Goal: Information Seeking & Learning: Learn about a topic

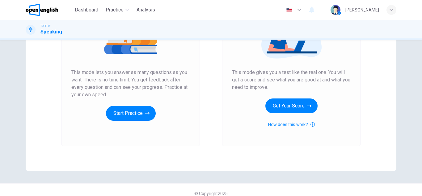
scroll to position [103, 0]
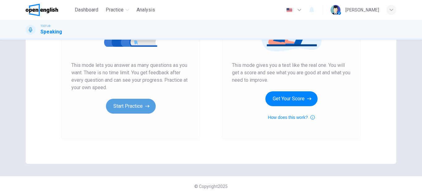
click at [118, 103] on button "Start Practice" at bounding box center [131, 106] width 50 height 15
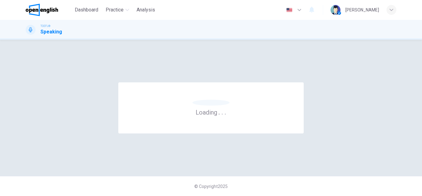
scroll to position [0, 0]
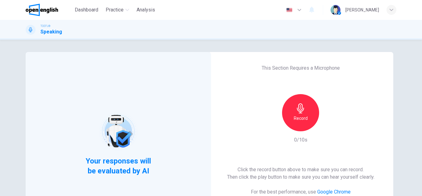
click at [161, 79] on div "Your responses will be evaluated by AI" at bounding box center [119, 143] width 186 height 183
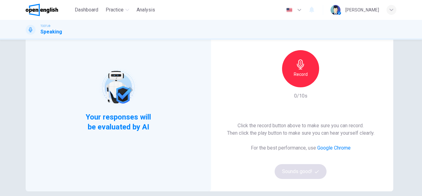
scroll to position [43, 0]
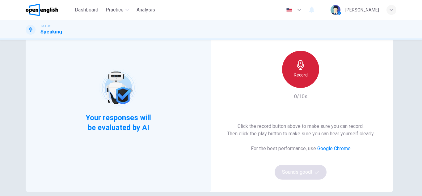
click at [312, 63] on div "Record" at bounding box center [300, 69] width 37 height 37
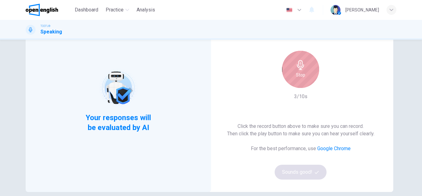
click at [312, 63] on div "Stop" at bounding box center [300, 69] width 37 height 37
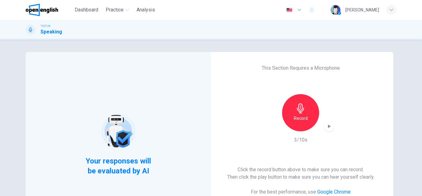
scroll to position [22, 0]
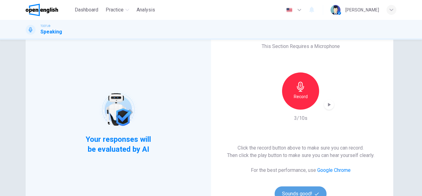
click at [290, 190] on button "Sounds good!" at bounding box center [301, 193] width 52 height 15
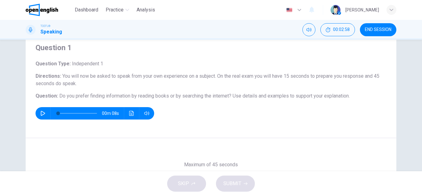
click at [38, 112] on button "button" at bounding box center [43, 113] width 10 height 12
type input "*"
click at [144, 113] on icon "button" at bounding box center [146, 113] width 5 height 5
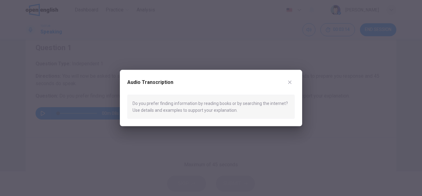
click at [214, 105] on div "Do you prefer finding information by reading books or by searching the internet…" at bounding box center [211, 106] width 168 height 24
click at [288, 83] on icon "button" at bounding box center [290, 81] width 5 height 5
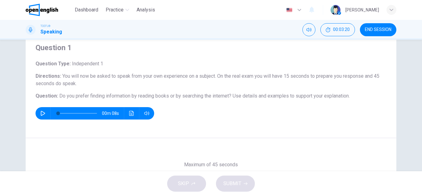
click at [254, 161] on div "Maximum of 45 seconds Record 0/45s" at bounding box center [211, 191] width 371 height 107
click at [187, 186] on div "SKIP SUBMIT" at bounding box center [211, 183] width 422 height 25
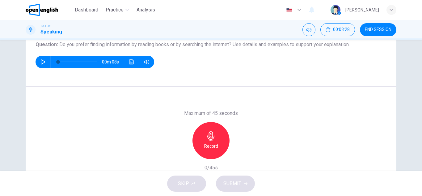
scroll to position [71, 0]
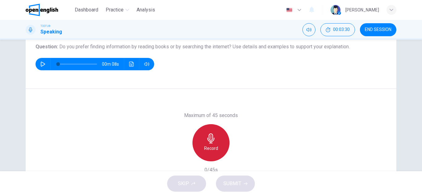
click at [208, 147] on h6 "Record" at bounding box center [211, 147] width 14 height 7
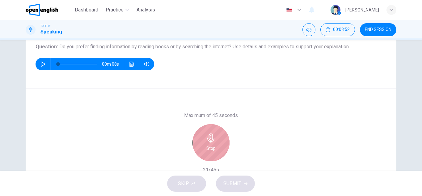
click at [208, 147] on h6 "Stop" at bounding box center [211, 147] width 9 height 7
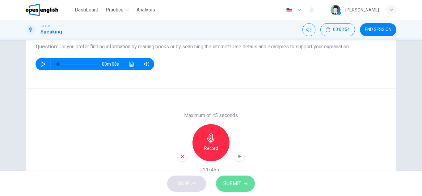
click at [233, 183] on span "SUBMIT" at bounding box center [233, 183] width 18 height 9
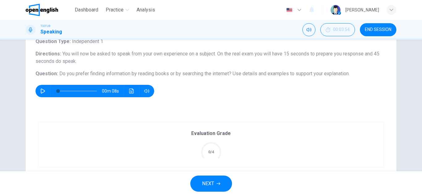
scroll to position [111, 0]
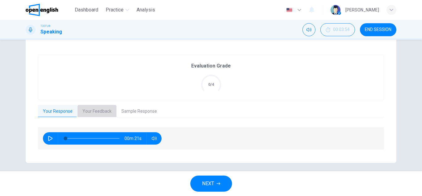
click at [90, 112] on button "Your Feedback" at bounding box center [97, 111] width 39 height 13
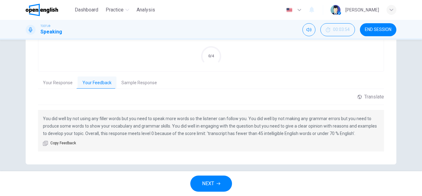
scroll to position [145, 0]
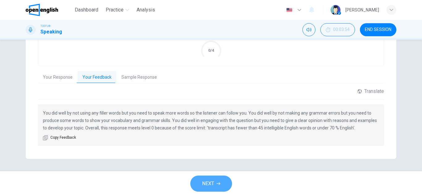
click at [205, 183] on span "NEXT" at bounding box center [208, 183] width 12 height 9
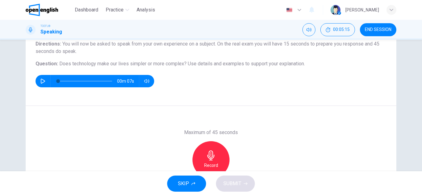
scroll to position [55, 0]
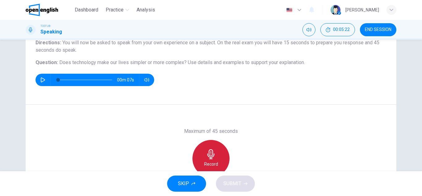
click at [209, 153] on icon "button" at bounding box center [210, 154] width 7 height 10
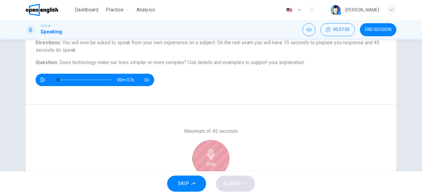
click at [209, 153] on icon "button" at bounding box center [210, 154] width 7 height 10
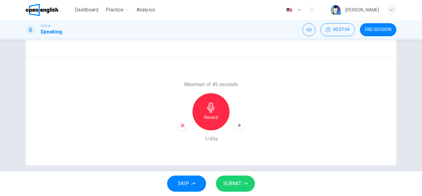
scroll to position [102, 0]
click at [180, 123] on icon "button" at bounding box center [183, 125] width 6 height 6
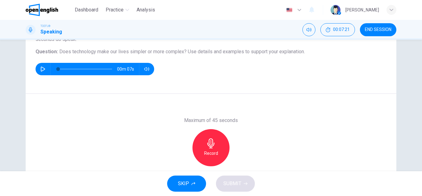
scroll to position [64, 0]
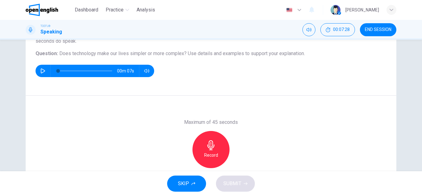
click at [208, 159] on div "Record" at bounding box center [211, 149] width 37 height 37
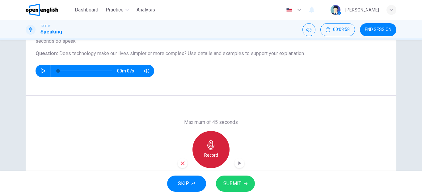
click at [208, 159] on div "Record" at bounding box center [211, 149] width 37 height 37
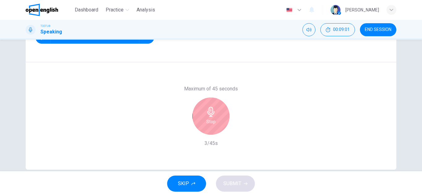
scroll to position [108, 0]
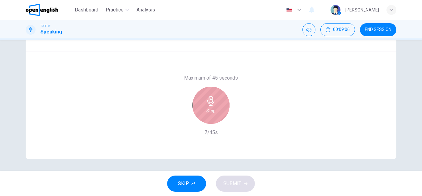
click at [224, 104] on div "Stop" at bounding box center [211, 105] width 37 height 37
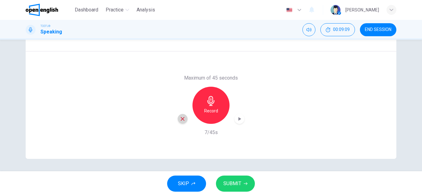
click at [180, 119] on icon "button" at bounding box center [183, 119] width 6 height 6
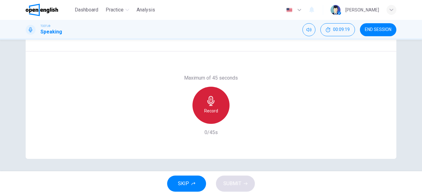
click at [202, 105] on div "Record" at bounding box center [211, 105] width 37 height 37
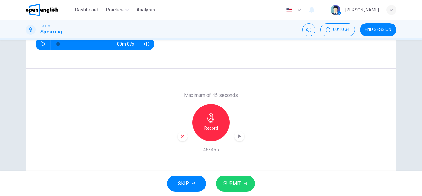
scroll to position [100, 0]
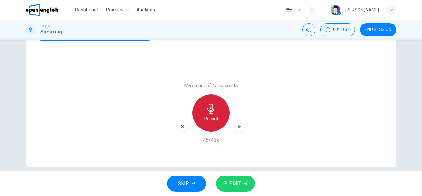
click at [217, 118] on div "Record" at bounding box center [211, 112] width 37 height 37
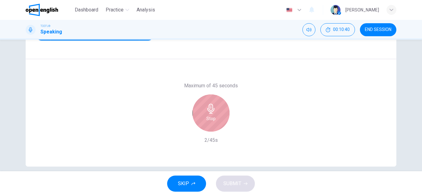
click at [204, 114] on div "Stop" at bounding box center [211, 112] width 37 height 37
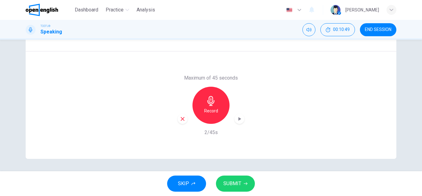
scroll to position [83, 0]
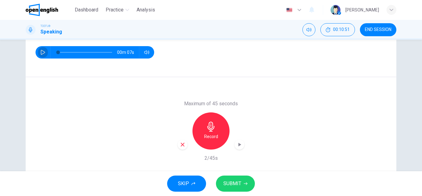
click at [41, 51] on icon "button" at bounding box center [43, 52] width 5 height 5
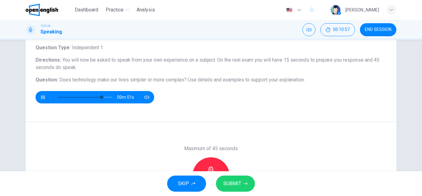
scroll to position [108, 0]
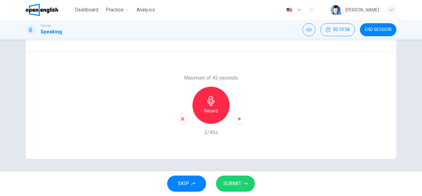
type input "*"
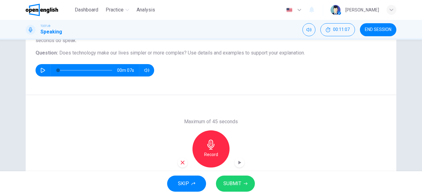
scroll to position [68, 0]
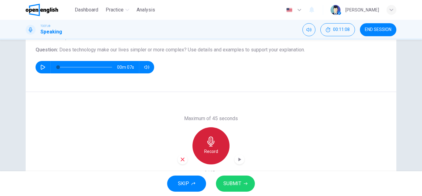
click at [207, 152] on h6 "Record" at bounding box center [211, 150] width 14 height 7
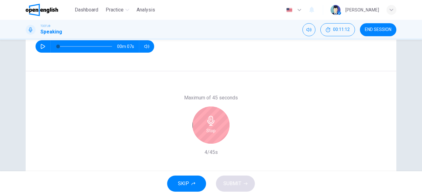
scroll to position [92, 0]
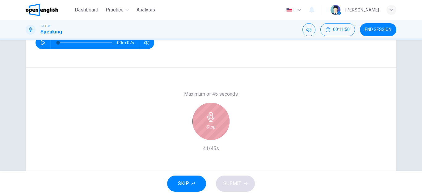
click at [219, 120] on div "Stop" at bounding box center [211, 121] width 37 height 37
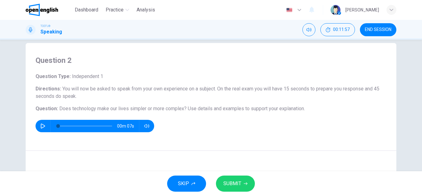
scroll to position [108, 0]
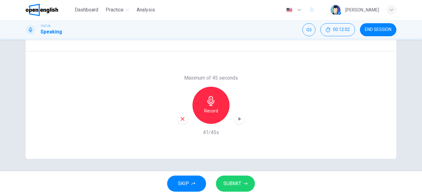
click at [261, 130] on div "Maximum of 45 seconds Record 41/45s" at bounding box center [211, 104] width 371 height 107
click at [240, 186] on span "SUBMIT" at bounding box center [233, 183] width 18 height 9
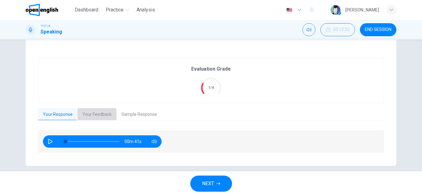
click at [88, 114] on button "Your Feedback" at bounding box center [97, 114] width 39 height 13
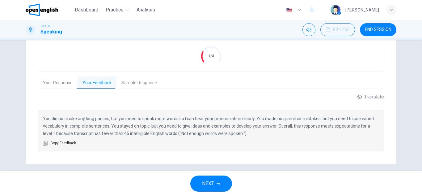
scroll to position [145, 0]
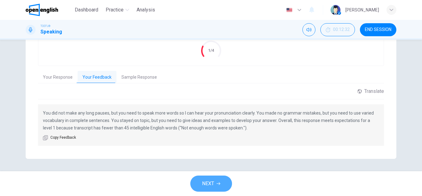
click at [216, 186] on button "NEXT" at bounding box center [211, 183] width 42 height 16
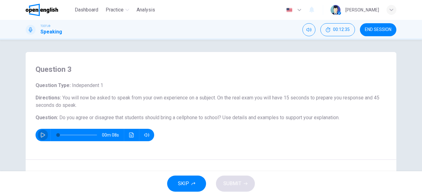
click at [41, 134] on icon "button" at bounding box center [43, 134] width 5 height 5
type input "*"
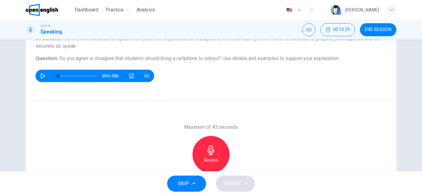
scroll to position [61, 0]
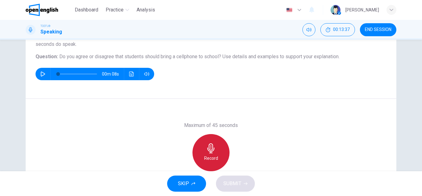
click at [213, 142] on div "Record" at bounding box center [211, 152] width 37 height 37
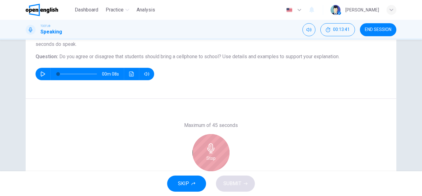
click at [211, 152] on icon "button" at bounding box center [211, 148] width 10 height 10
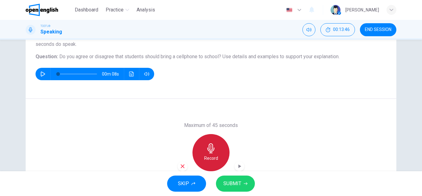
click at [207, 151] on icon "button" at bounding box center [211, 148] width 10 height 10
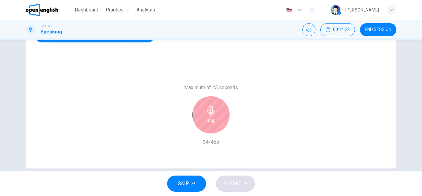
scroll to position [100, 0]
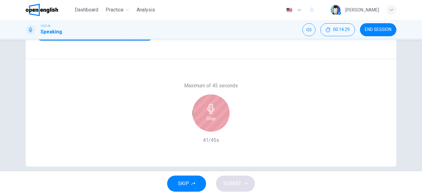
click at [207, 117] on h6 "Stop" at bounding box center [211, 118] width 9 height 7
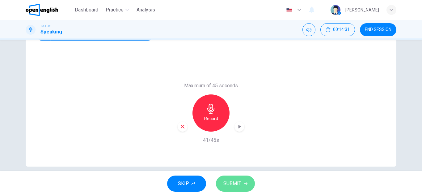
click at [243, 182] on button "SUBMIT" at bounding box center [235, 183] width 39 height 16
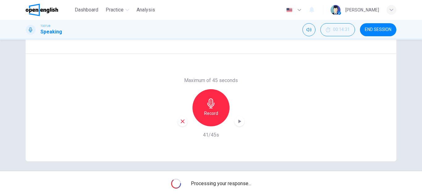
scroll to position [108, 0]
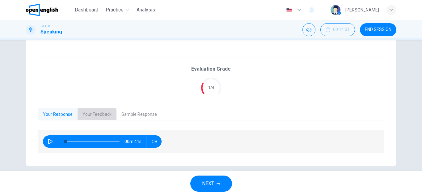
click at [99, 116] on button "Your Feedback" at bounding box center [97, 114] width 39 height 13
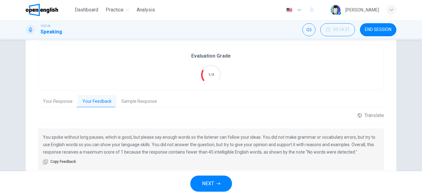
scroll to position [123, 0]
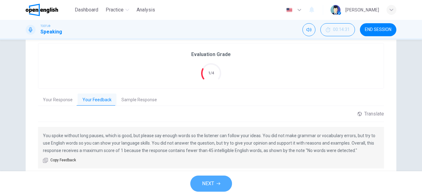
click at [202, 180] on span "NEXT" at bounding box center [208, 183] width 12 height 9
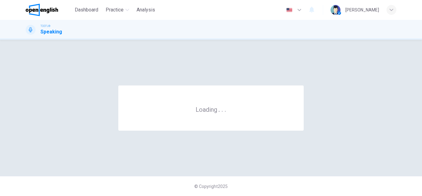
scroll to position [0, 0]
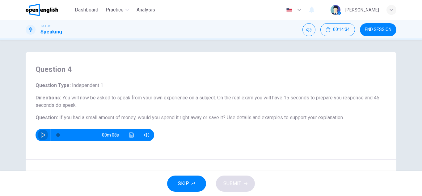
click at [39, 135] on button "button" at bounding box center [43, 135] width 10 height 12
type input "*"
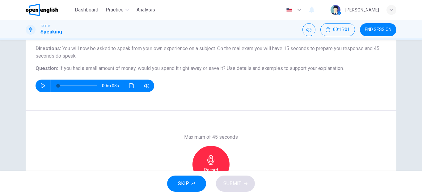
scroll to position [49, 0]
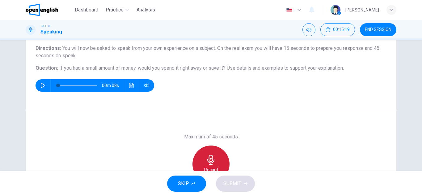
click at [207, 156] on icon "button" at bounding box center [210, 160] width 7 height 10
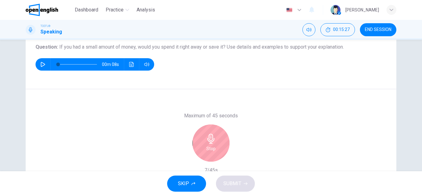
scroll to position [69, 0]
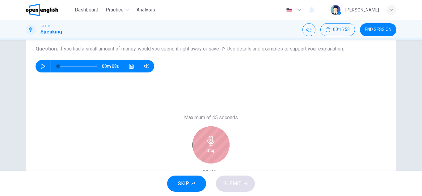
click at [219, 144] on div "Stop" at bounding box center [211, 144] width 37 height 37
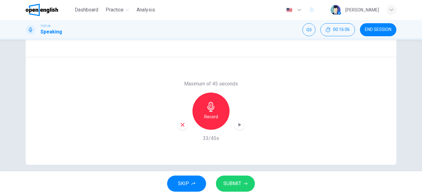
scroll to position [103, 0]
click at [180, 126] on icon "button" at bounding box center [183, 124] width 6 height 6
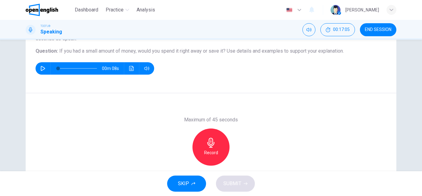
scroll to position [69, 0]
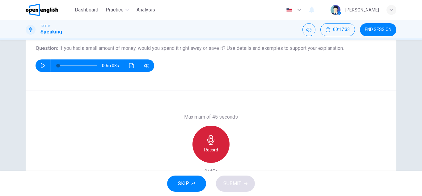
click at [212, 143] on icon "button" at bounding box center [211, 140] width 10 height 10
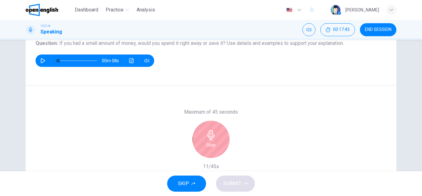
scroll to position [77, 0]
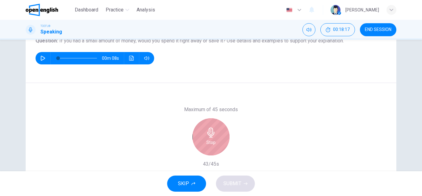
click at [218, 135] on div "Stop" at bounding box center [211, 136] width 37 height 37
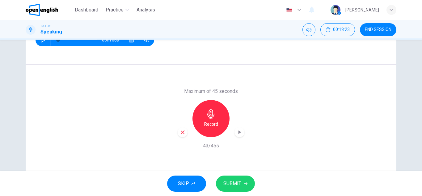
scroll to position [108, 0]
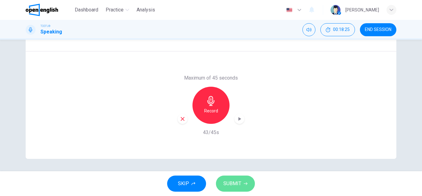
click at [238, 179] on button "SUBMIT" at bounding box center [235, 183] width 39 height 16
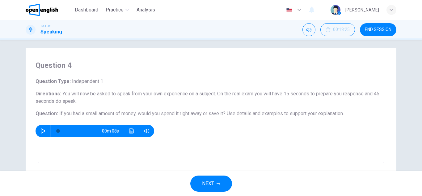
scroll to position [115, 0]
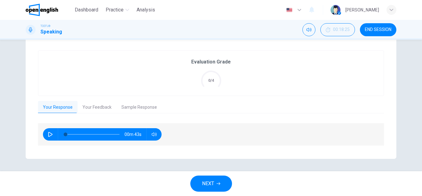
click at [105, 106] on button "Your Feedback" at bounding box center [97, 107] width 39 height 13
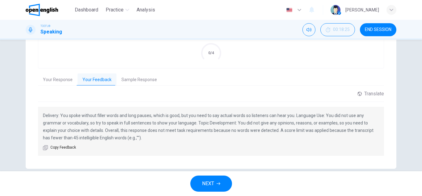
scroll to position [143, 0]
click at [136, 76] on button "Sample Response" at bounding box center [139, 79] width 45 height 13
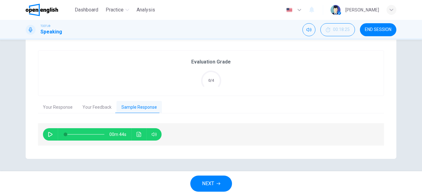
scroll to position [115, 0]
click at [47, 131] on button "button" at bounding box center [50, 134] width 10 height 12
type input "*"
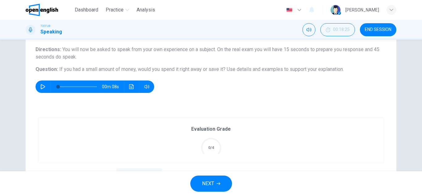
scroll to position [0, 0]
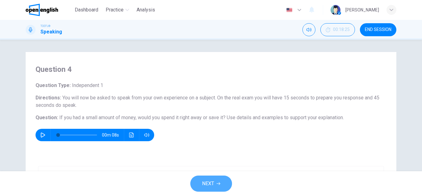
click at [219, 182] on icon "button" at bounding box center [219, 184] width 4 height 4
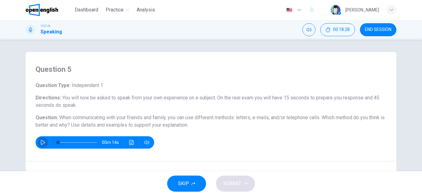
click at [41, 144] on icon "button" at bounding box center [43, 142] width 4 height 5
type input "*"
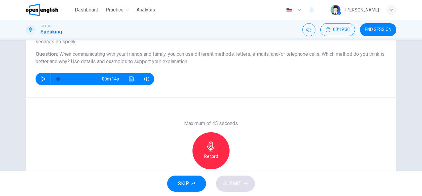
scroll to position [65, 0]
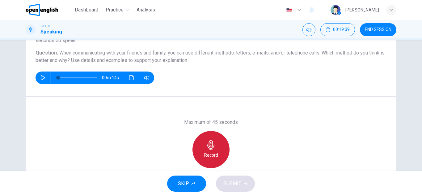
click at [212, 152] on h6 "Record" at bounding box center [211, 154] width 14 height 7
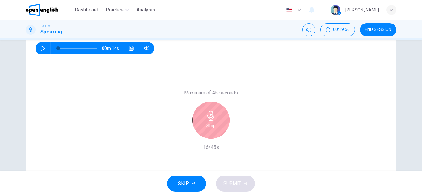
scroll to position [95, 0]
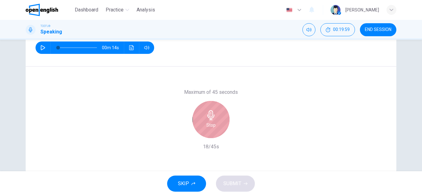
click at [207, 122] on h6 "Stop" at bounding box center [211, 124] width 9 height 7
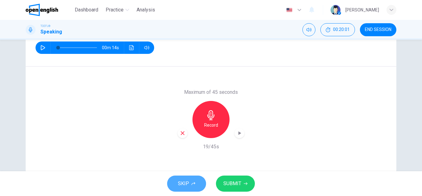
click at [181, 181] on span "SKIP" at bounding box center [183, 183] width 11 height 9
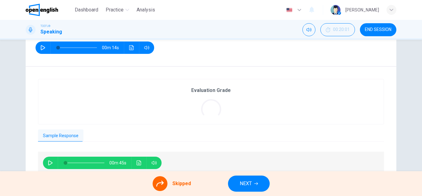
drag, startPoint x: 419, startPoint y: 120, endPoint x: 419, endPoint y: 108, distance: 11.8
click at [419, 108] on div "Question 5 Question Type : Independent 1 Directions : You will now be asked to …" at bounding box center [211, 105] width 422 height 131
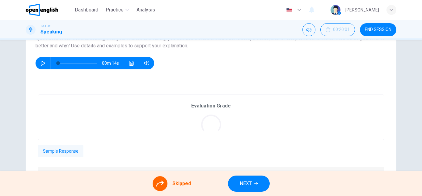
scroll to position [75, 0]
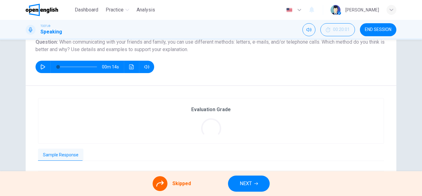
click at [416, 97] on div "Question 5 Question Type : Independent 1 Directions : You will now be asked to …" at bounding box center [211, 105] width 422 height 131
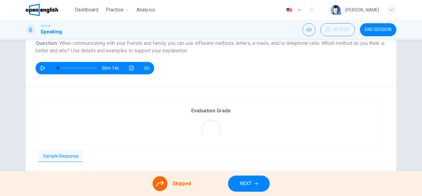
click at [198, 128] on div "Evaluation Grade" at bounding box center [211, 122] width 40 height 30
click at [243, 185] on span "NEXT" at bounding box center [246, 183] width 12 height 9
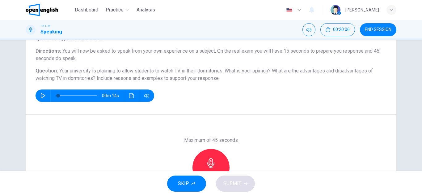
scroll to position [46, 0]
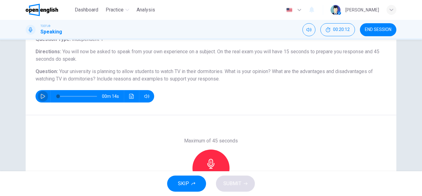
click at [41, 93] on button "button" at bounding box center [43, 96] width 10 height 12
type input "*"
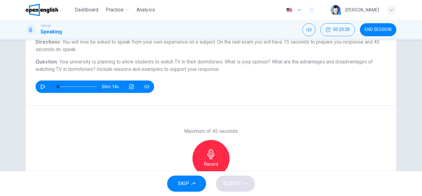
scroll to position [56, 0]
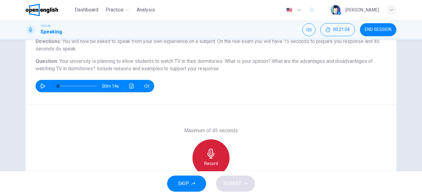
click at [210, 155] on icon "button" at bounding box center [210, 153] width 7 height 10
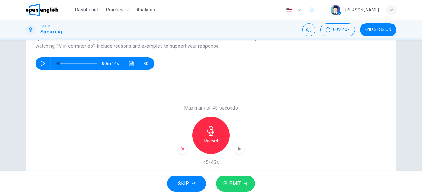
scroll to position [79, 0]
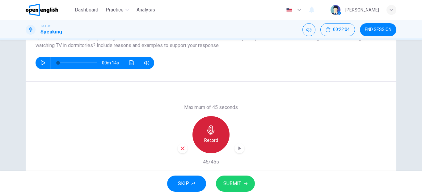
click at [214, 135] on div "Record" at bounding box center [211, 134] width 37 height 37
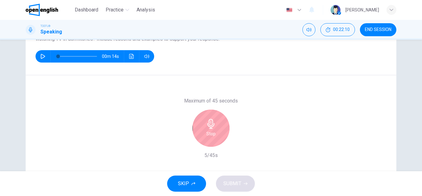
scroll to position [108, 0]
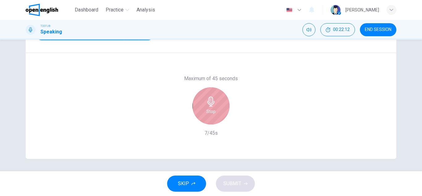
click at [212, 113] on h6 "Stop" at bounding box center [211, 111] width 9 height 7
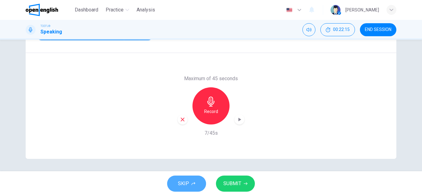
click at [177, 181] on button "SKIP" at bounding box center [186, 183] width 39 height 16
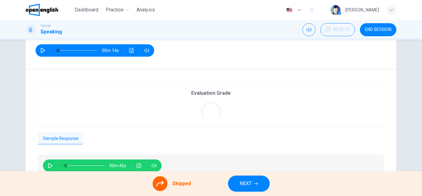
scroll to position [123, 0]
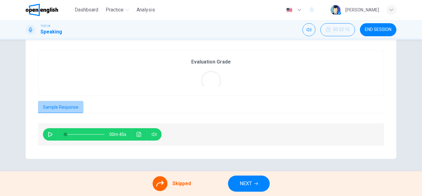
click at [57, 103] on button "Sample Response" at bounding box center [60, 107] width 45 height 13
click at [58, 103] on button "Sample Response" at bounding box center [60, 107] width 45 height 13
click at [48, 134] on icon "button" at bounding box center [50, 134] width 5 height 5
type input "*"
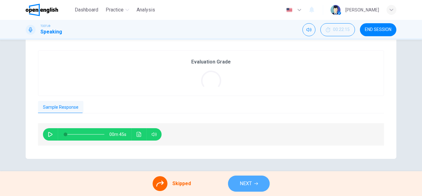
click at [246, 185] on span "NEXT" at bounding box center [246, 183] width 12 height 9
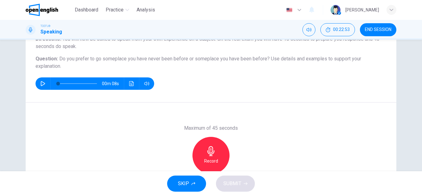
scroll to position [58, 0]
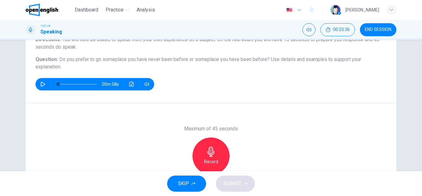
click at [210, 148] on icon "button" at bounding box center [211, 152] width 10 height 10
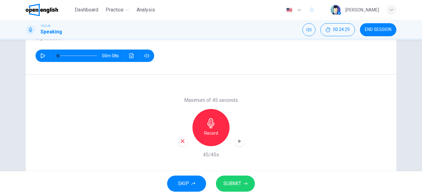
scroll to position [89, 0]
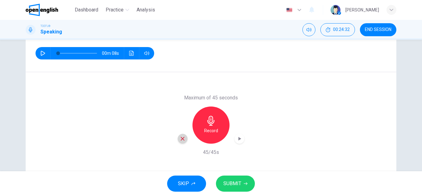
click at [178, 138] on div "button" at bounding box center [183, 139] width 10 height 10
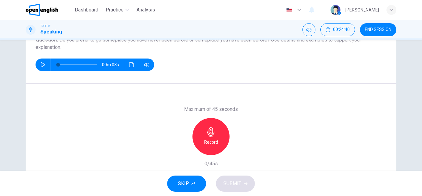
scroll to position [76, 0]
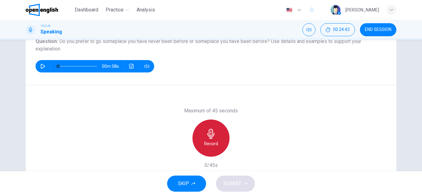
click at [204, 138] on div "Record" at bounding box center [211, 137] width 37 height 37
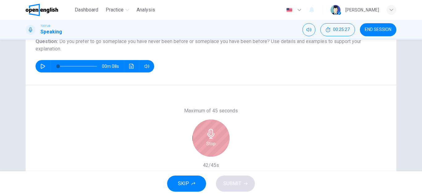
click at [204, 138] on div "Stop" at bounding box center [211, 137] width 37 height 37
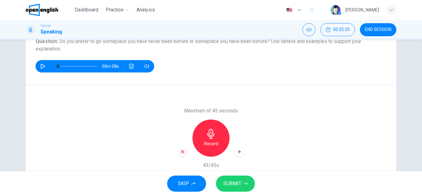
click at [242, 178] on button "SUBMIT" at bounding box center [235, 183] width 39 height 16
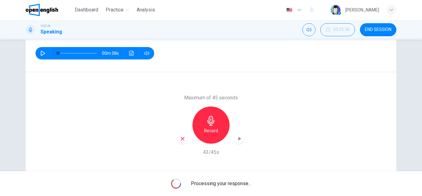
scroll to position [108, 0]
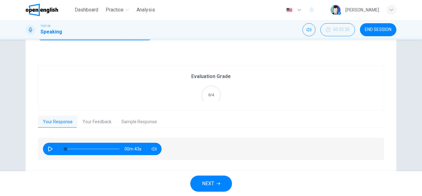
click at [48, 146] on button "button" at bounding box center [50, 149] width 10 height 12
type input "**"
click at [104, 122] on button "Your Feedback" at bounding box center [97, 121] width 39 height 13
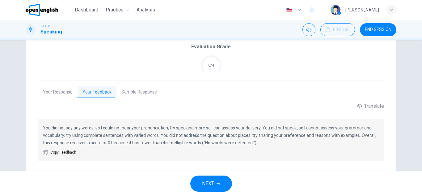
scroll to position [140, 0]
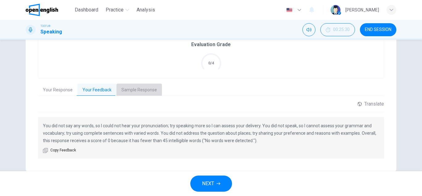
click at [137, 92] on button "Sample Response" at bounding box center [139, 89] width 45 height 13
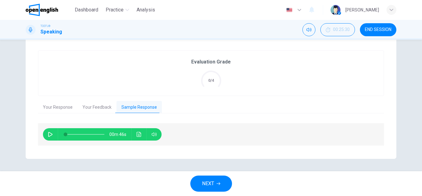
scroll to position [123, 0]
click at [46, 131] on button "button" at bounding box center [50, 134] width 10 height 12
type input "*"
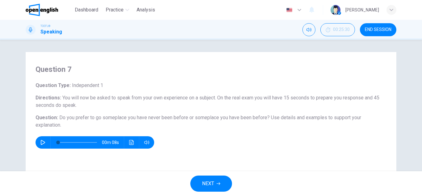
click at [377, 22] on div "TOEFL® Speaking 00:25:30 END SESSION" at bounding box center [211, 30] width 422 height 20
click at [376, 28] on span "END SESSION" at bounding box center [378, 29] width 27 height 5
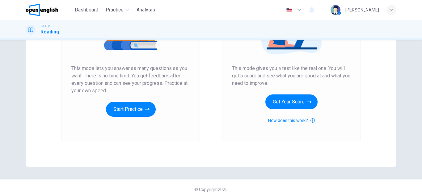
scroll to position [100, 0]
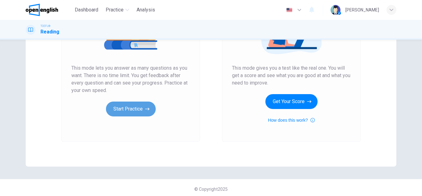
click at [130, 105] on button "Start Practice" at bounding box center [131, 108] width 50 height 15
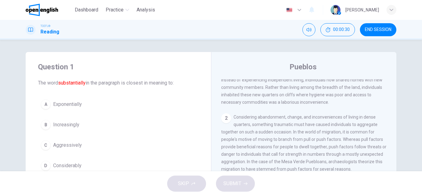
scroll to position [27, 0]
drag, startPoint x: 390, startPoint y: 104, endPoint x: 389, endPoint y: 117, distance: 12.7
click at [390, 117] on div "1 Leaving their households behind, families in the Mesa Verde area of the forme…" at bounding box center [308, 168] width 174 height 178
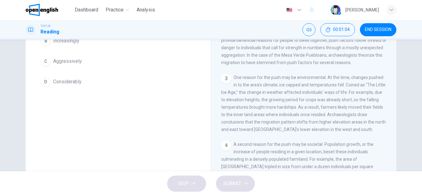
scroll to position [85, 0]
click at [380, 31] on span "END SESSION" at bounding box center [378, 29] width 27 height 5
click at [367, 30] on span "END SESSION" at bounding box center [378, 29] width 27 height 5
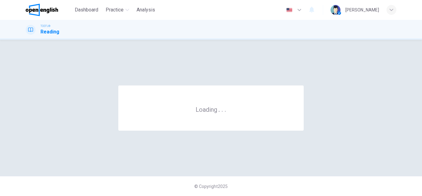
scroll to position [0, 0]
